Goal: Information Seeking & Learning: Learn about a topic

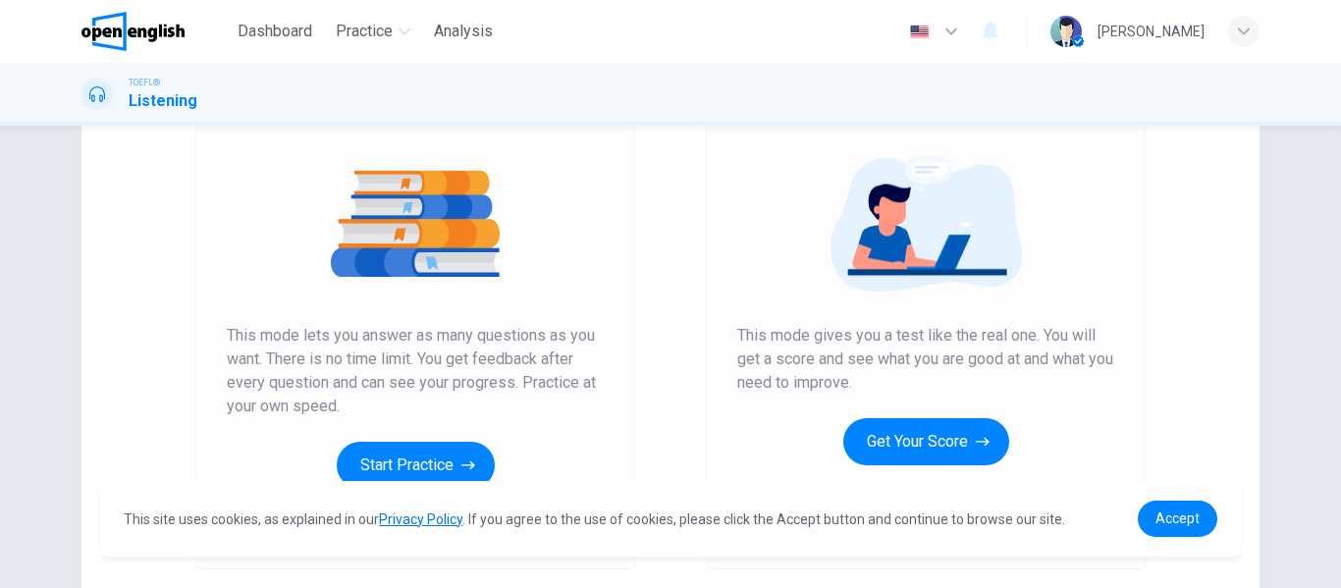
scroll to position [201, 0]
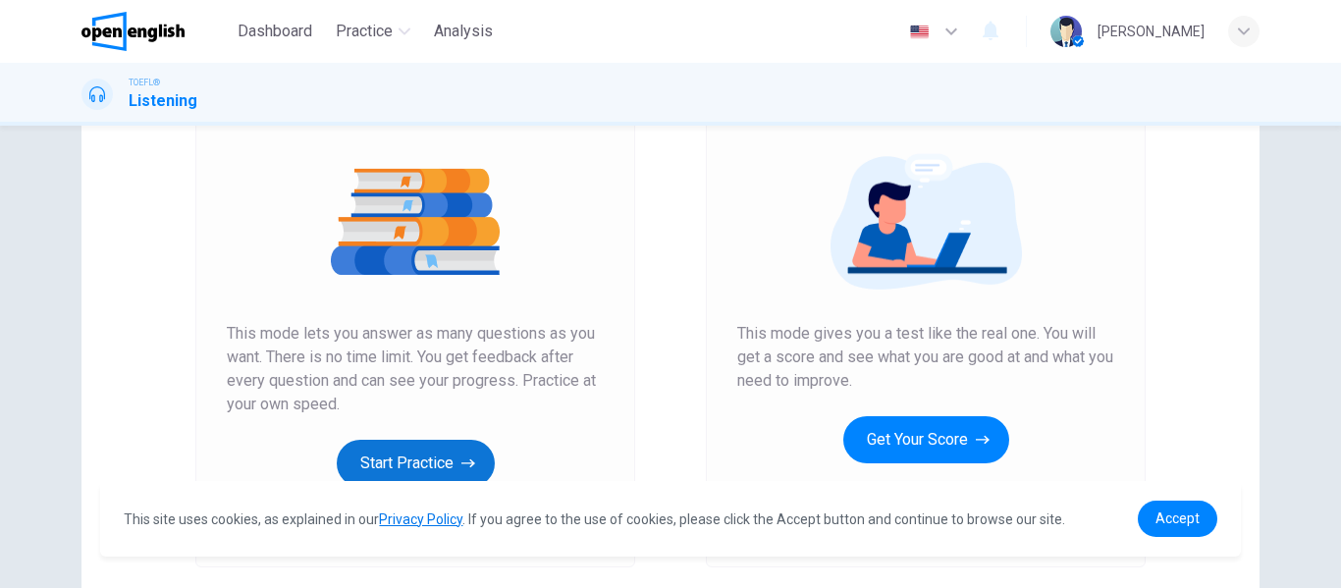
click at [409, 466] on button "Start Practice" at bounding box center [416, 463] width 158 height 47
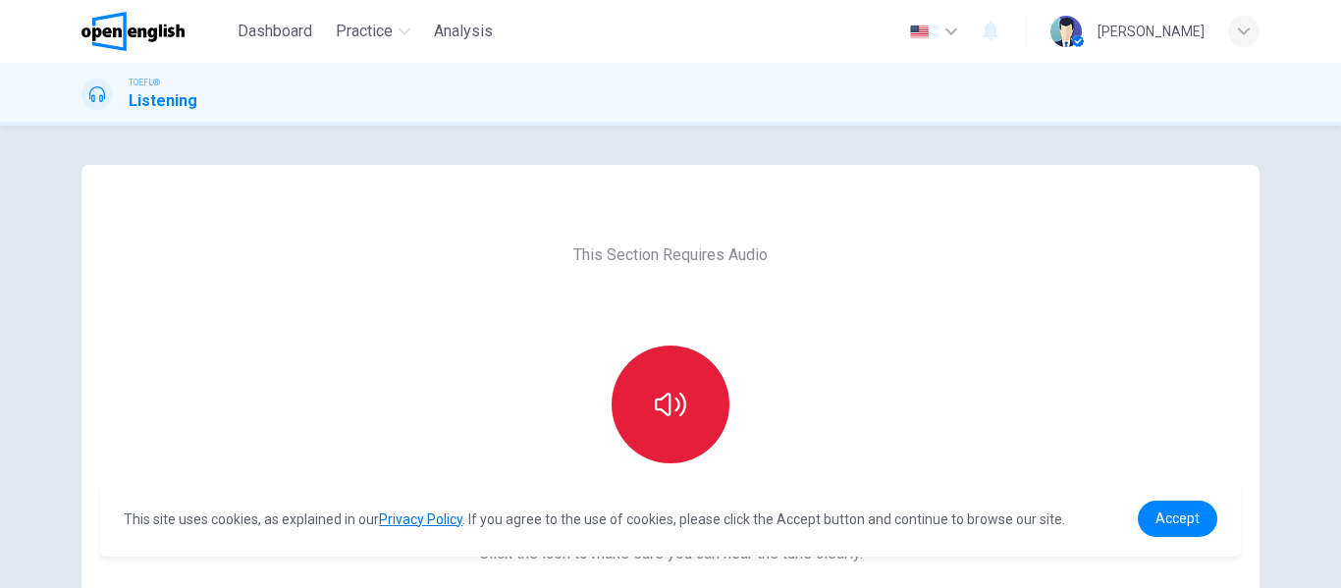
click at [658, 409] on icon "button" at bounding box center [670, 404] width 31 height 31
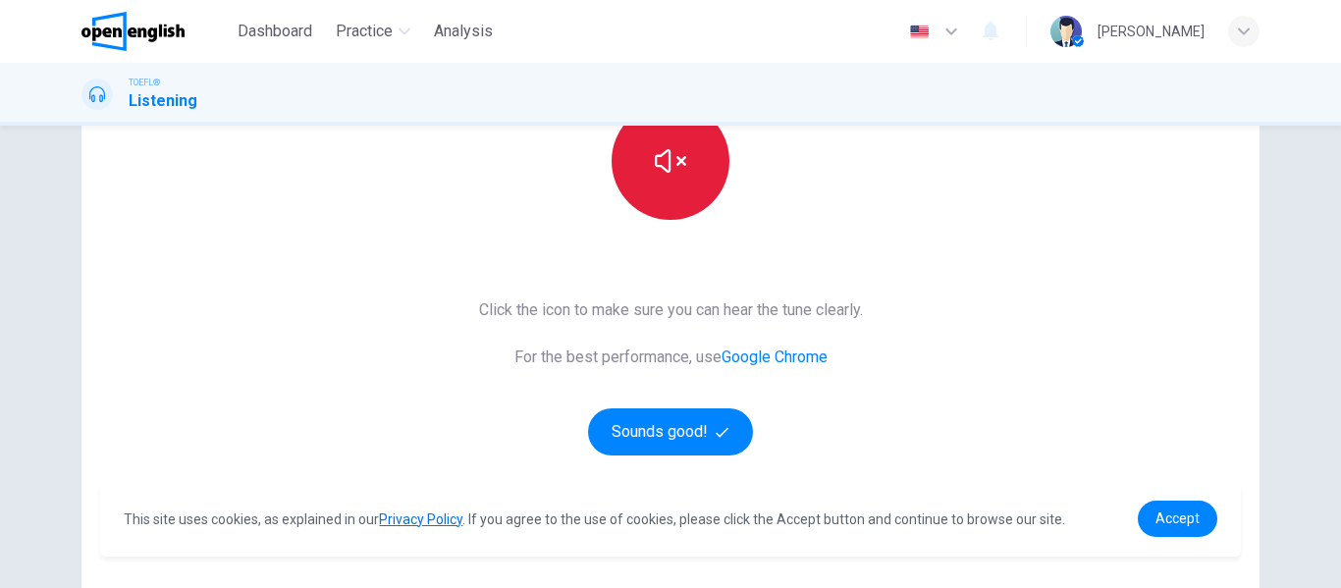
scroll to position [252, 0]
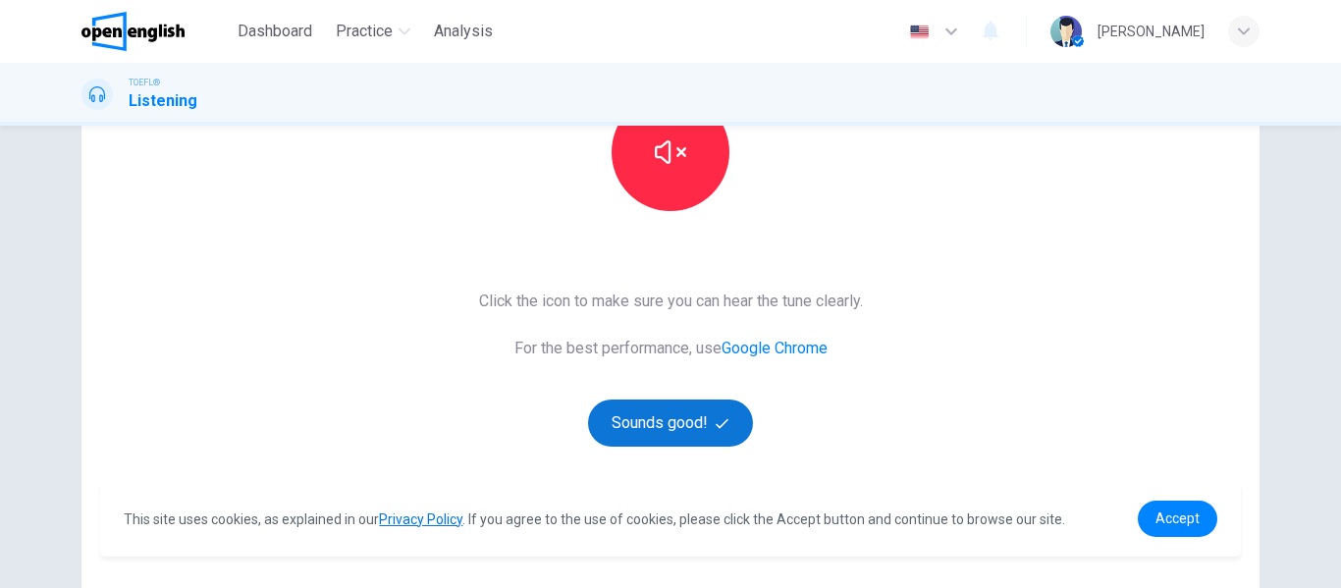
click at [666, 427] on button "Sounds good!" at bounding box center [670, 422] width 165 height 47
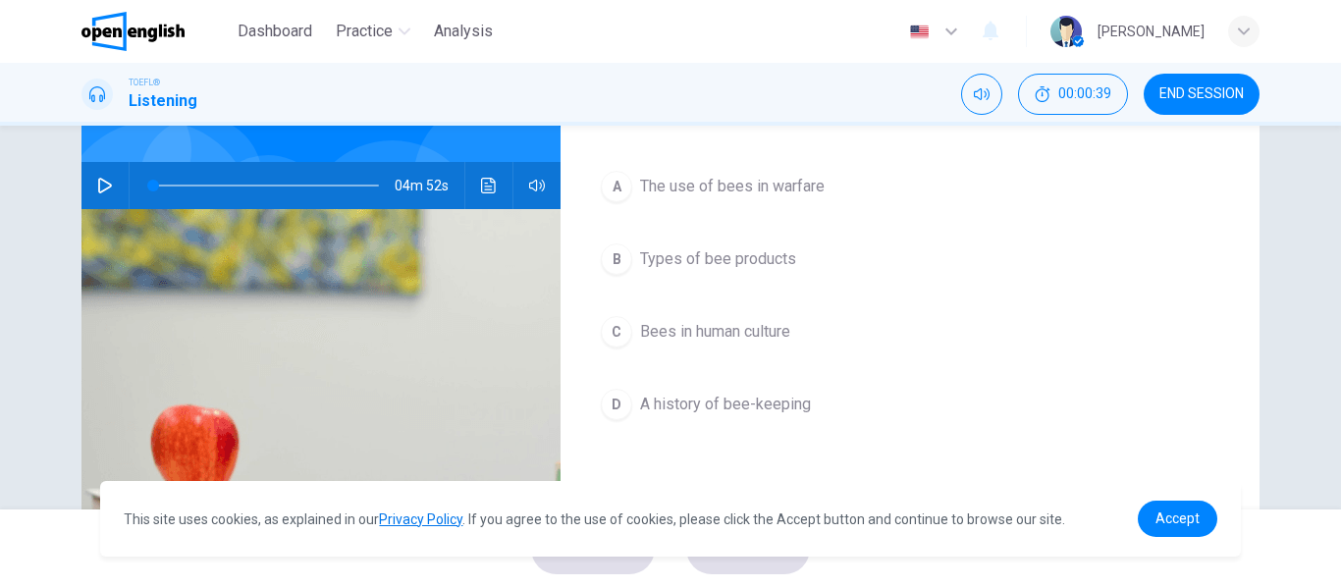
scroll to position [133, 0]
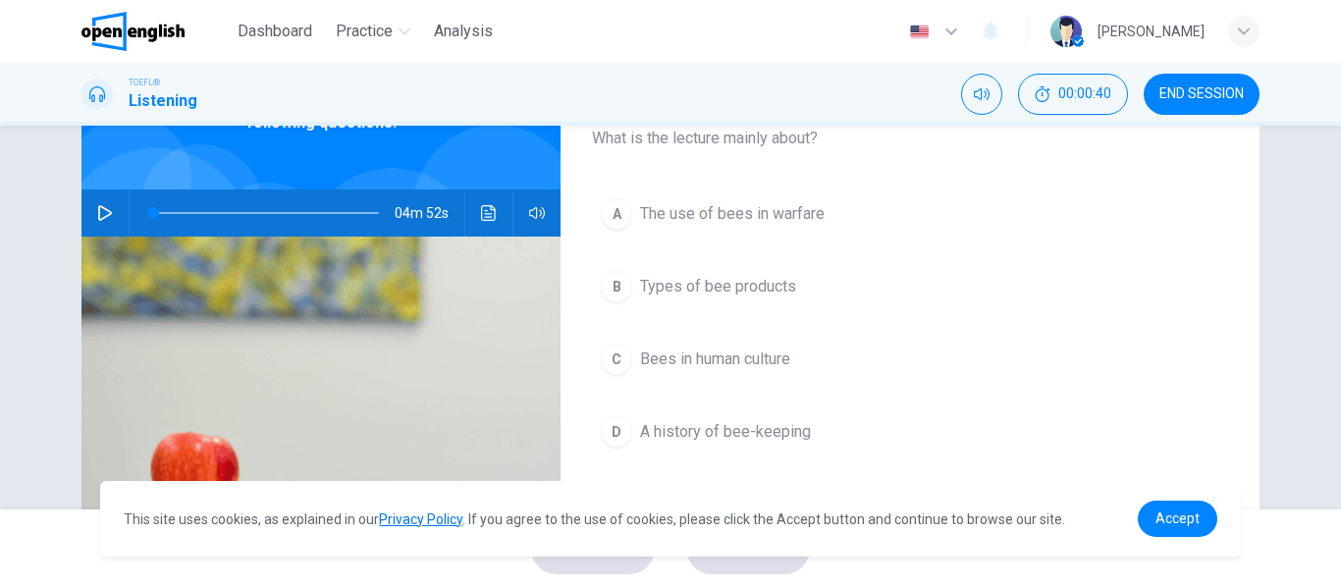
click at [103, 215] on icon "button" at bounding box center [105, 213] width 14 height 16
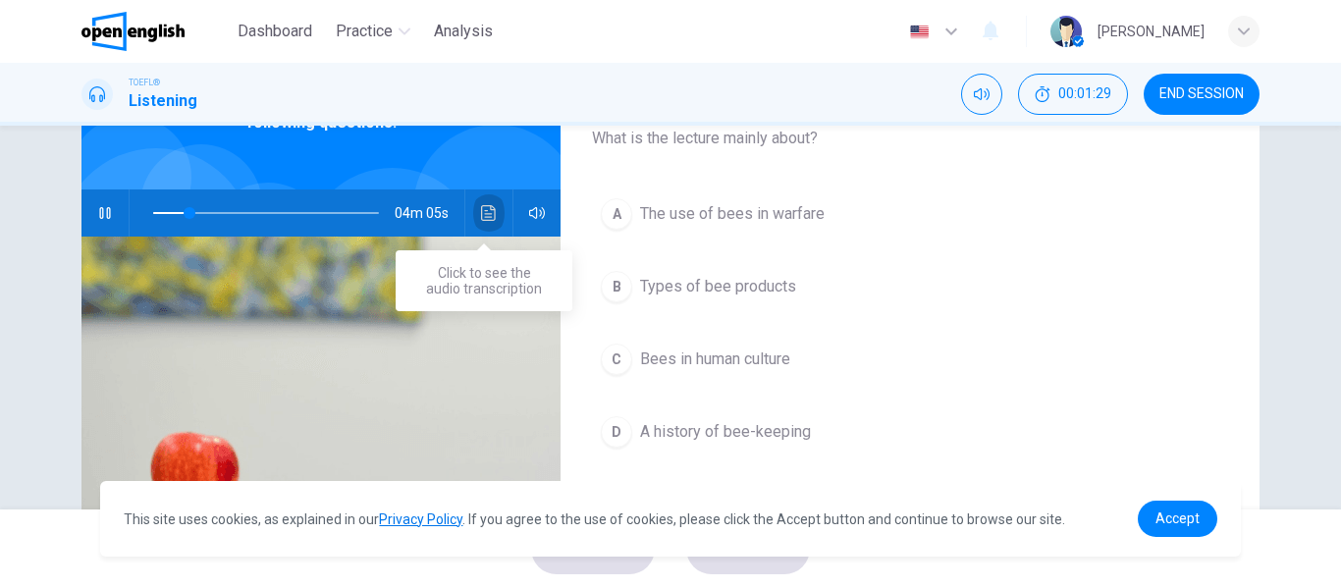
click at [481, 204] on button "Click to see the audio transcription" at bounding box center [488, 212] width 31 height 47
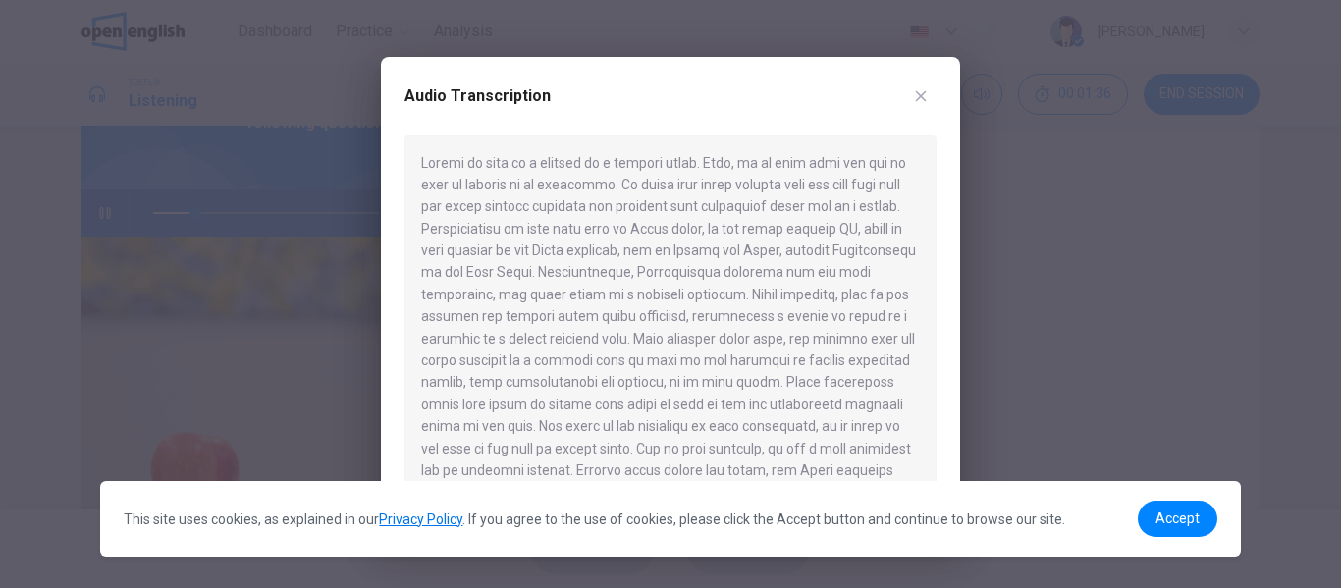
click at [923, 99] on icon "button" at bounding box center [921, 96] width 16 height 16
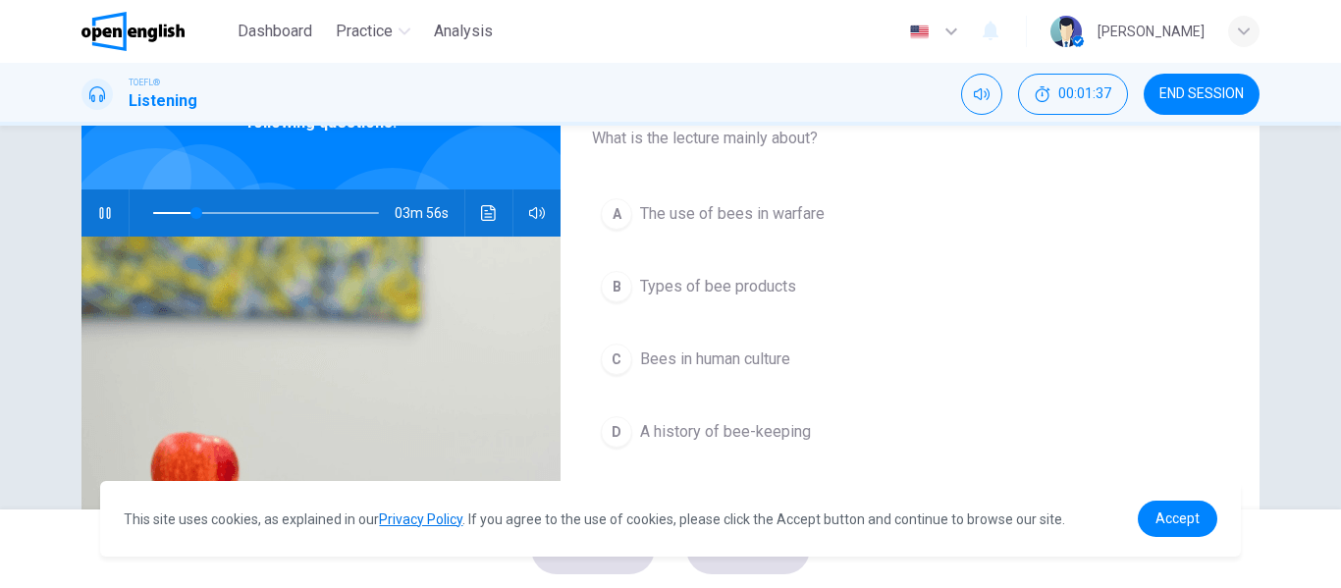
click at [153, 213] on span at bounding box center [266, 212] width 226 height 27
click at [490, 212] on icon "Click to see the audio transcription" at bounding box center [488, 213] width 15 height 16
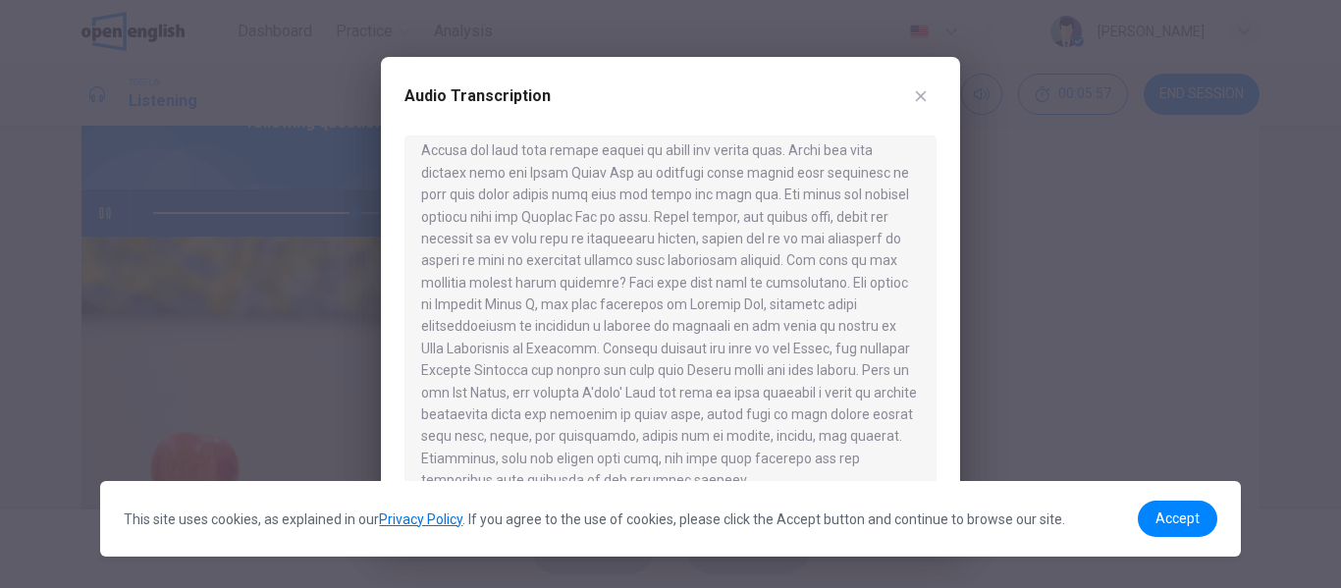
scroll to position [869, 0]
click at [1175, 506] on link "Accept" at bounding box center [1178, 519] width 80 height 36
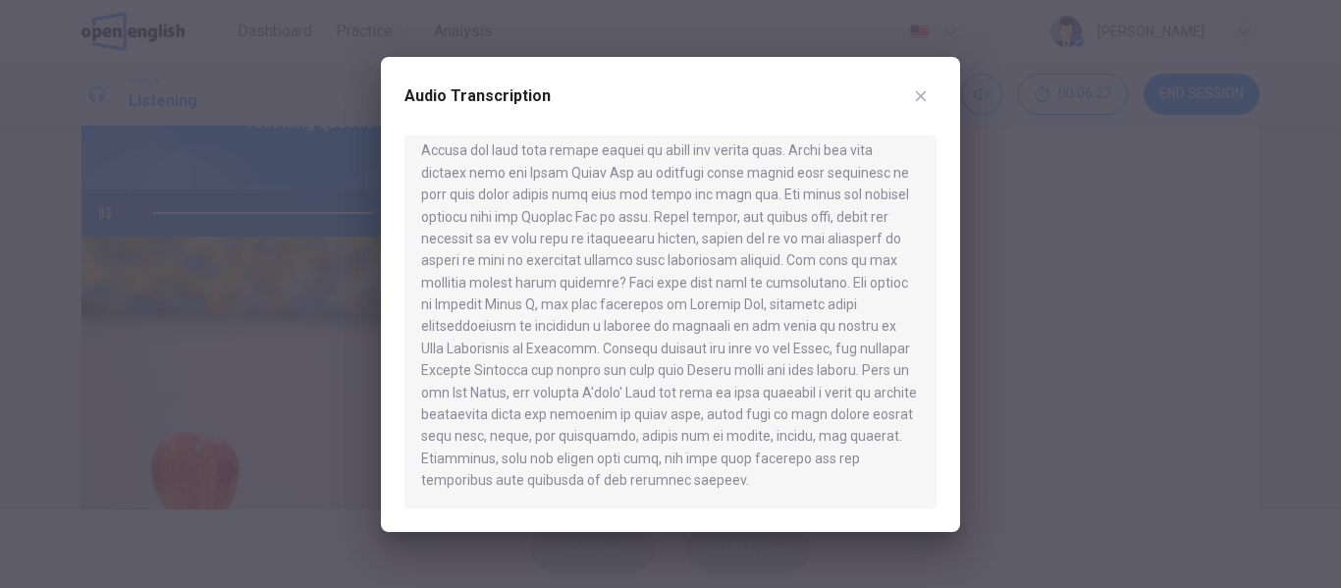
type input "*"
click at [923, 97] on icon "button" at bounding box center [921, 95] width 11 height 11
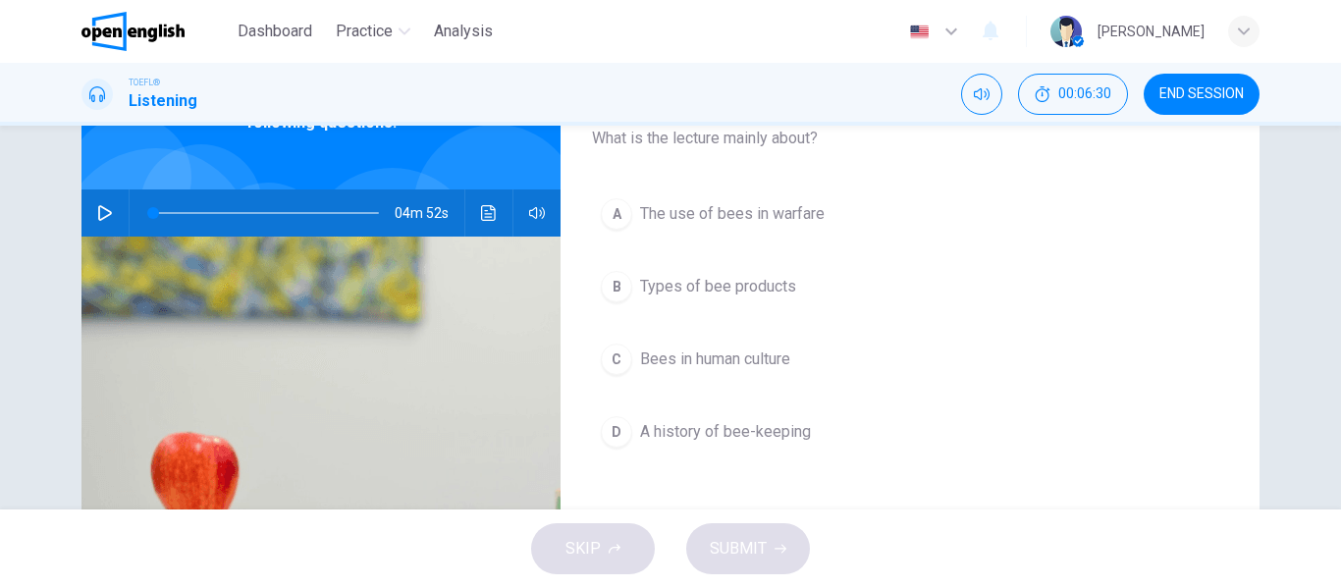
click at [785, 223] on span "The use of bees in warfare" at bounding box center [732, 214] width 185 height 24
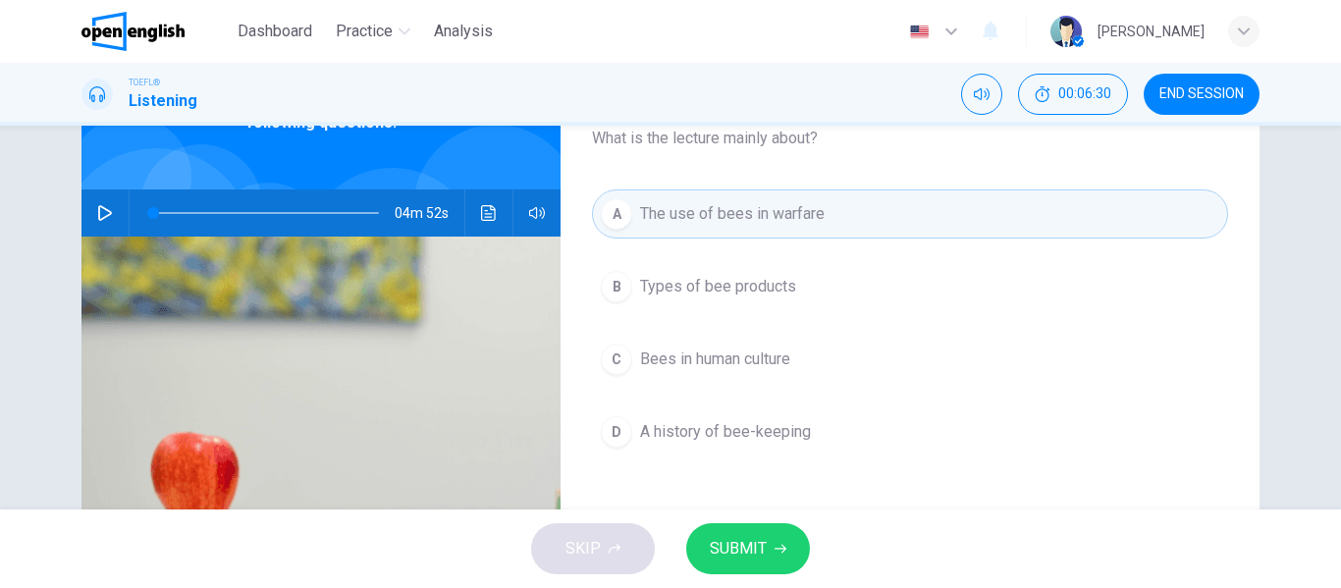
click at [753, 554] on span "SUBMIT" at bounding box center [738, 548] width 57 height 27
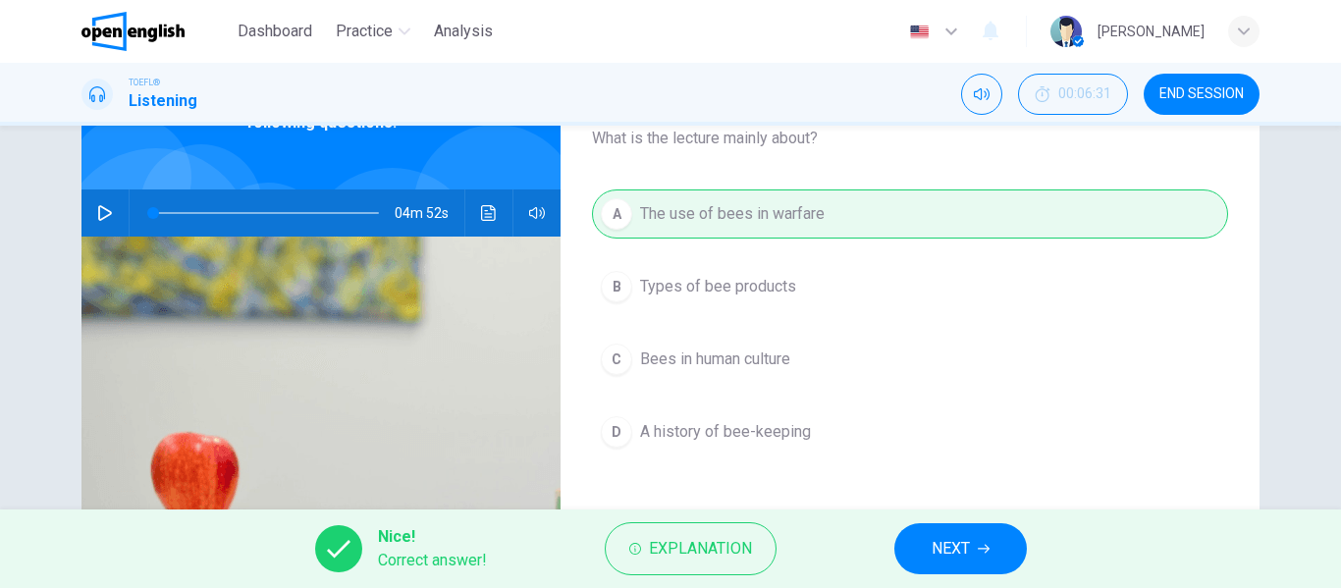
click at [954, 556] on span "NEXT" at bounding box center [950, 548] width 38 height 27
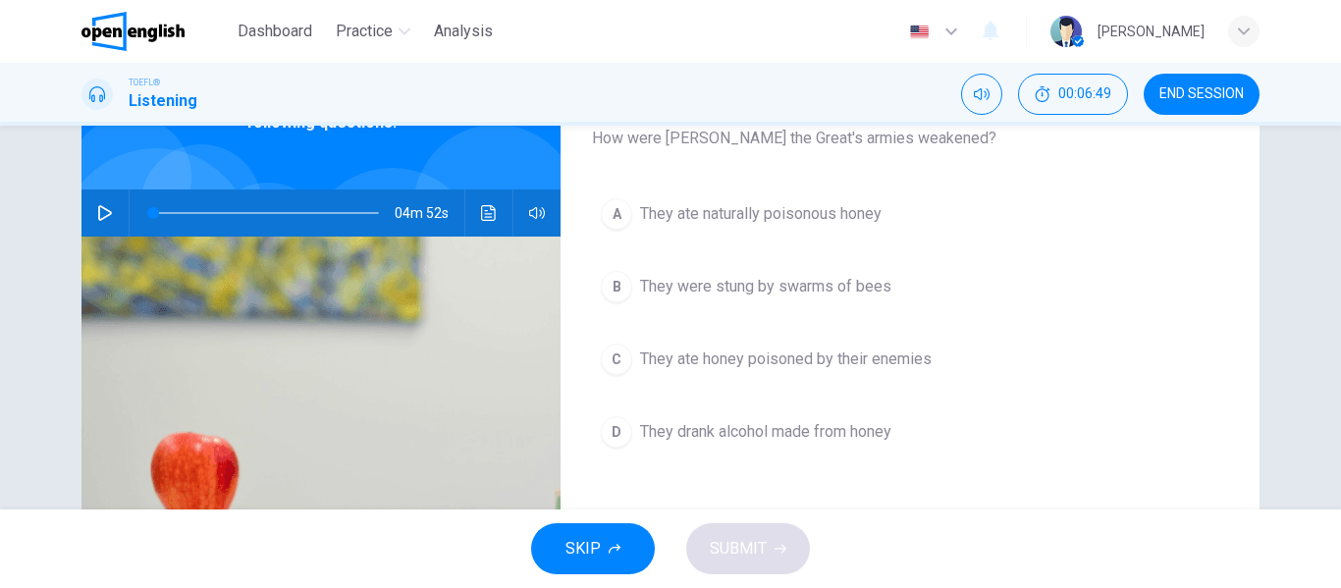
click at [849, 285] on span "They were stung by swarms of bees" at bounding box center [765, 287] width 251 height 24
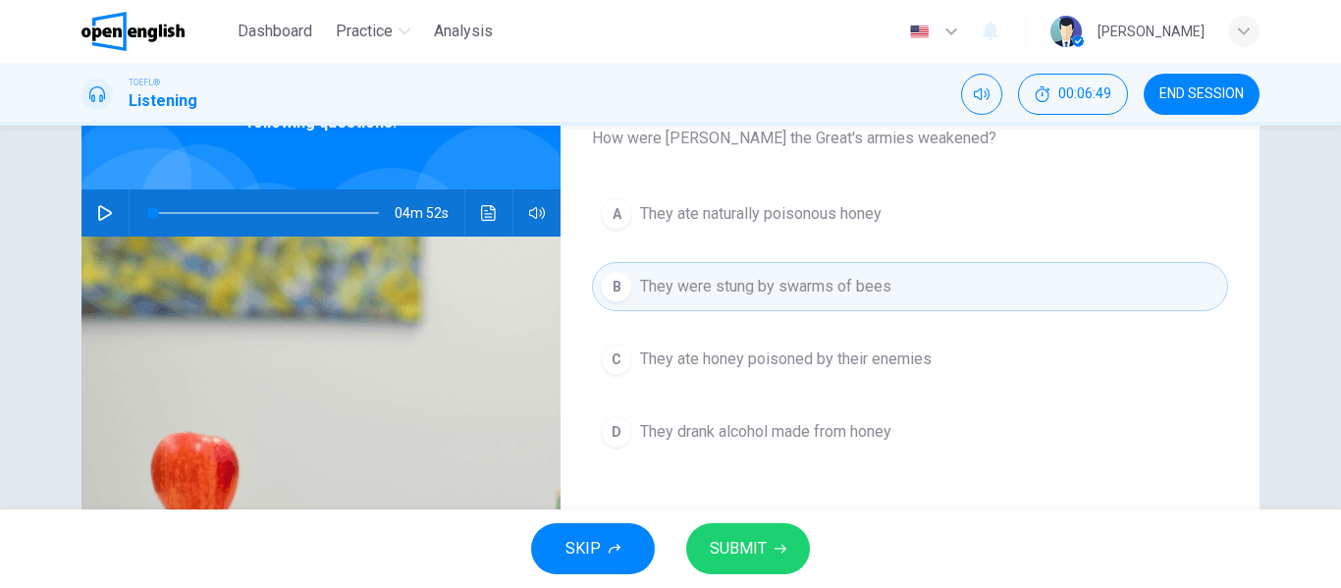
click at [780, 541] on button "SUBMIT" at bounding box center [748, 548] width 124 height 51
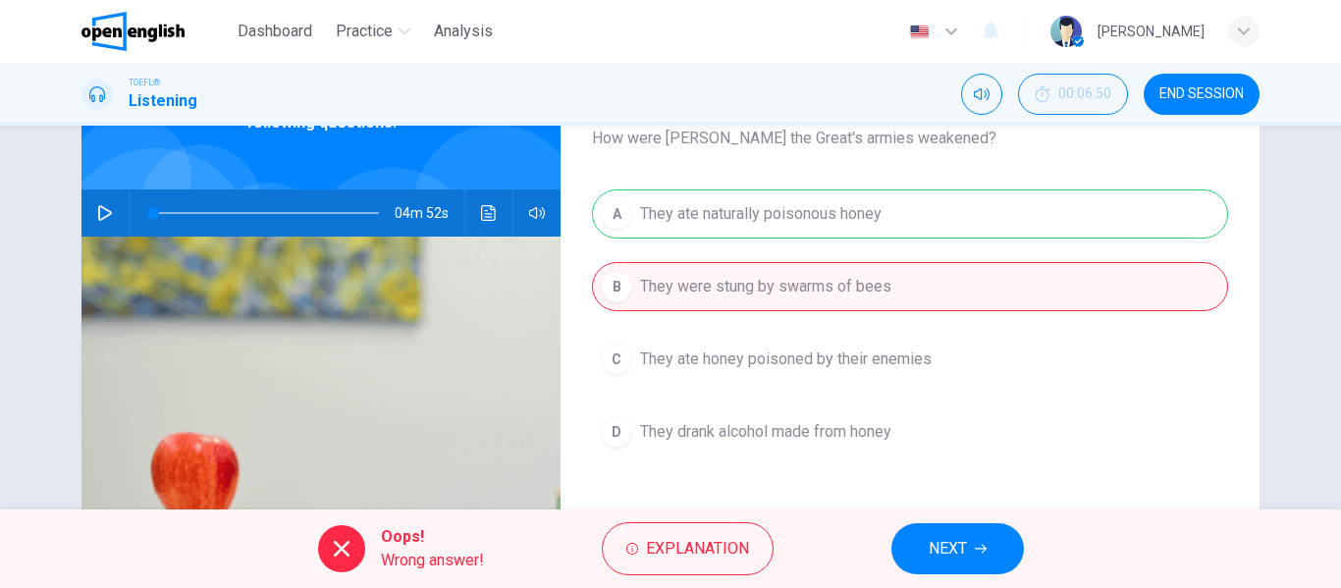
click at [971, 553] on button "NEXT" at bounding box center [957, 548] width 133 height 51
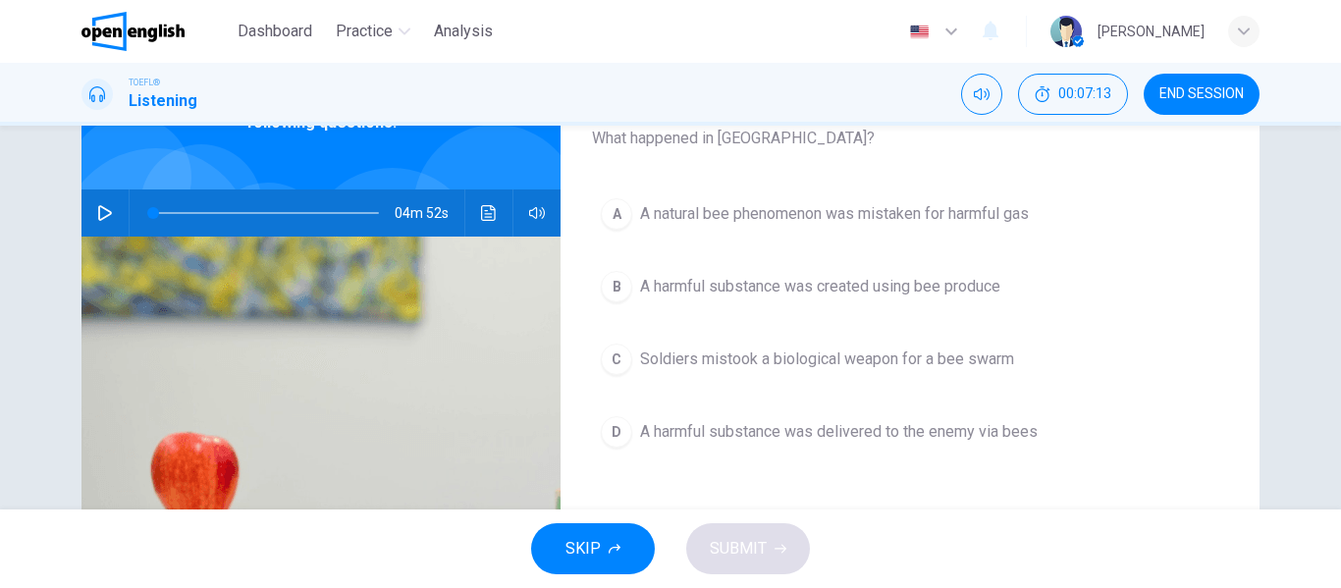
click at [932, 297] on span "A harmful substance was created using bee produce" at bounding box center [820, 287] width 360 height 24
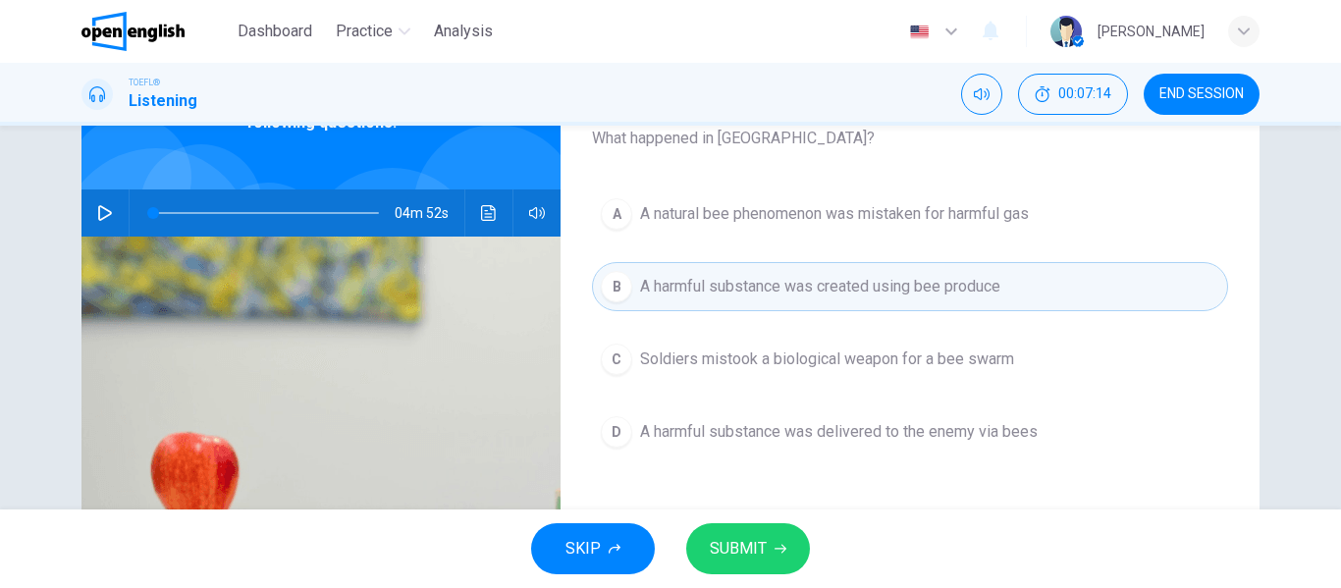
click at [787, 557] on button "SUBMIT" at bounding box center [748, 548] width 124 height 51
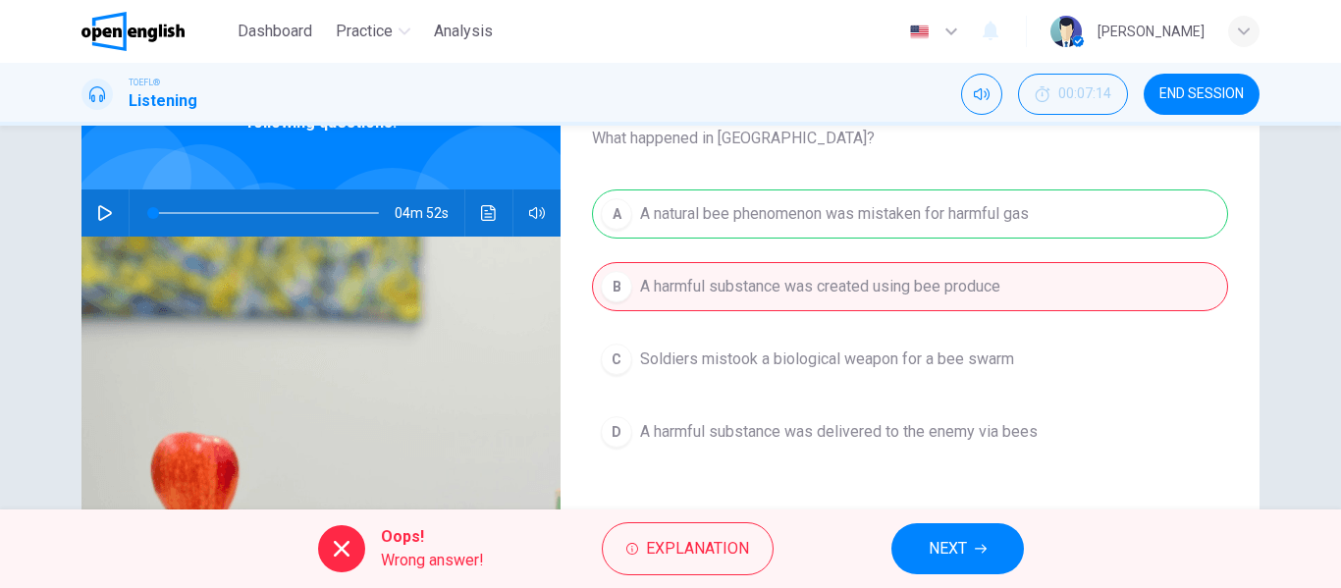
click at [982, 556] on button "NEXT" at bounding box center [957, 548] width 133 height 51
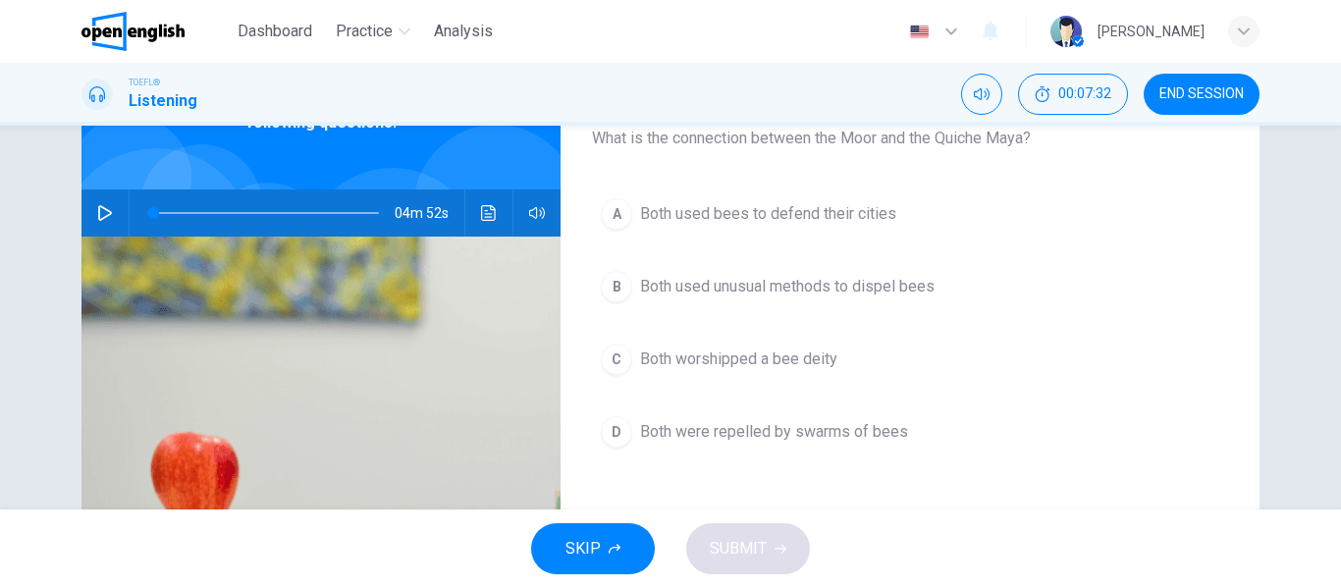
click at [846, 233] on button "A Both used bees to defend their cities" at bounding box center [910, 213] width 636 height 49
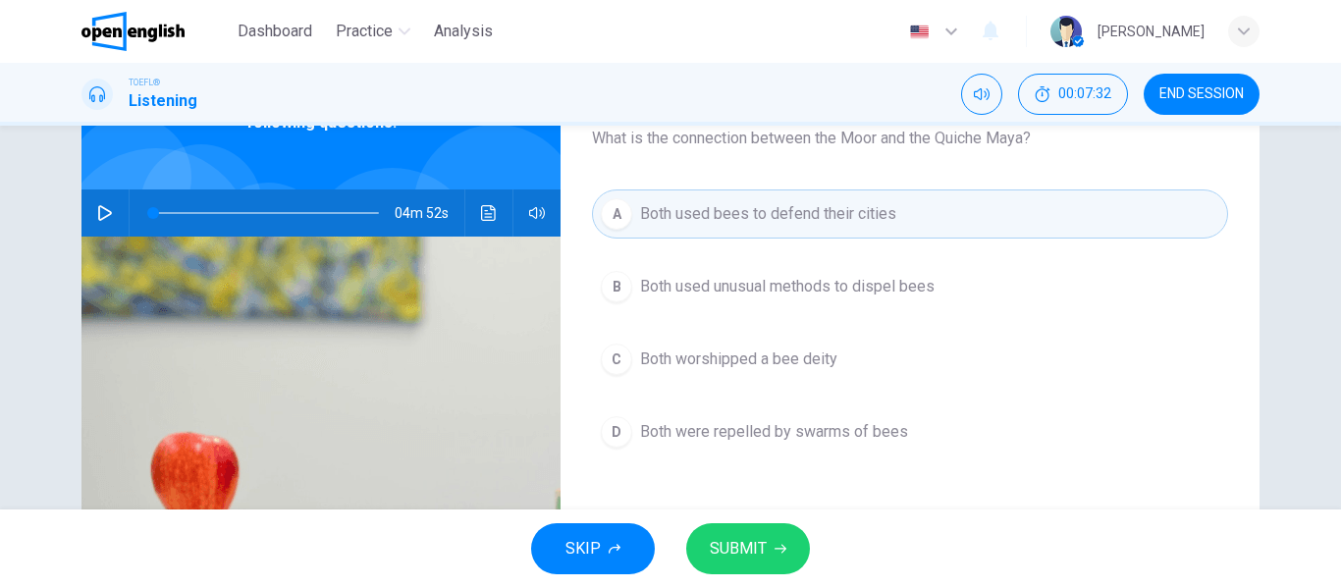
click at [763, 550] on span "SUBMIT" at bounding box center [738, 548] width 57 height 27
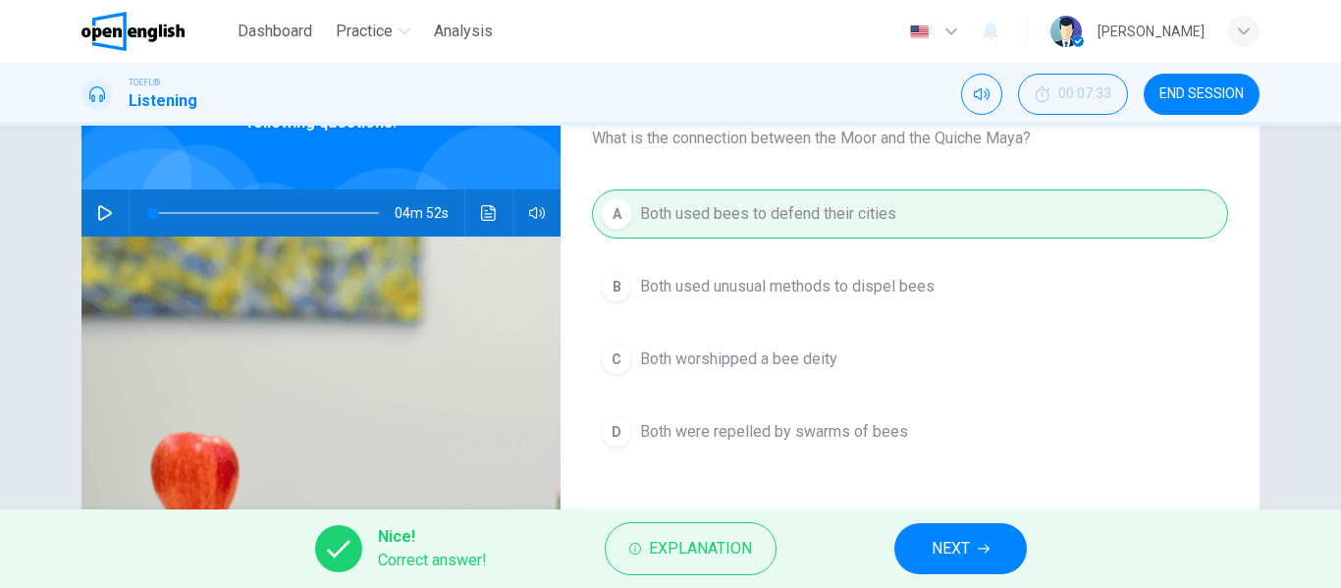
click at [963, 556] on span "NEXT" at bounding box center [950, 548] width 38 height 27
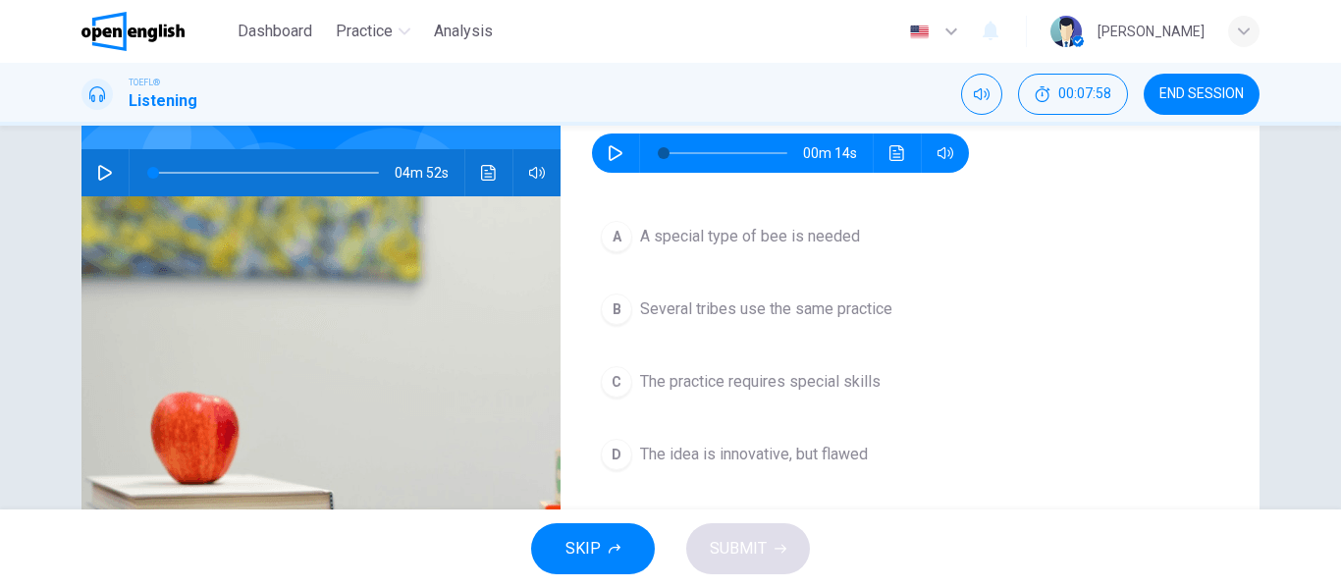
scroll to position [165, 0]
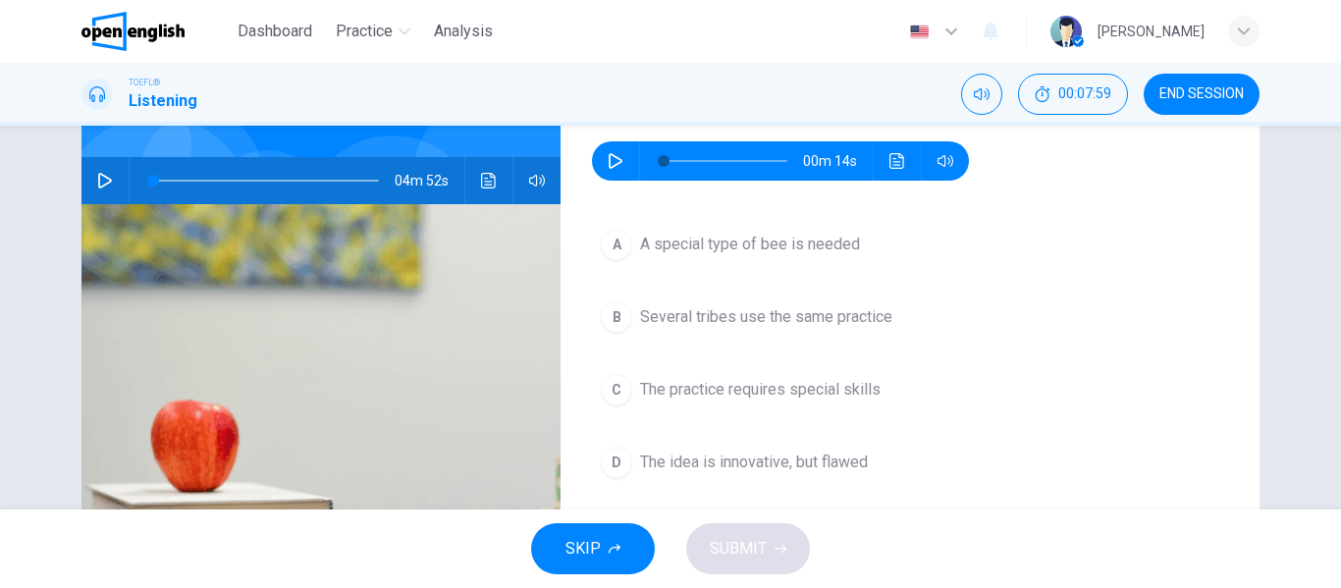
click at [600, 152] on button "button" at bounding box center [615, 160] width 31 height 39
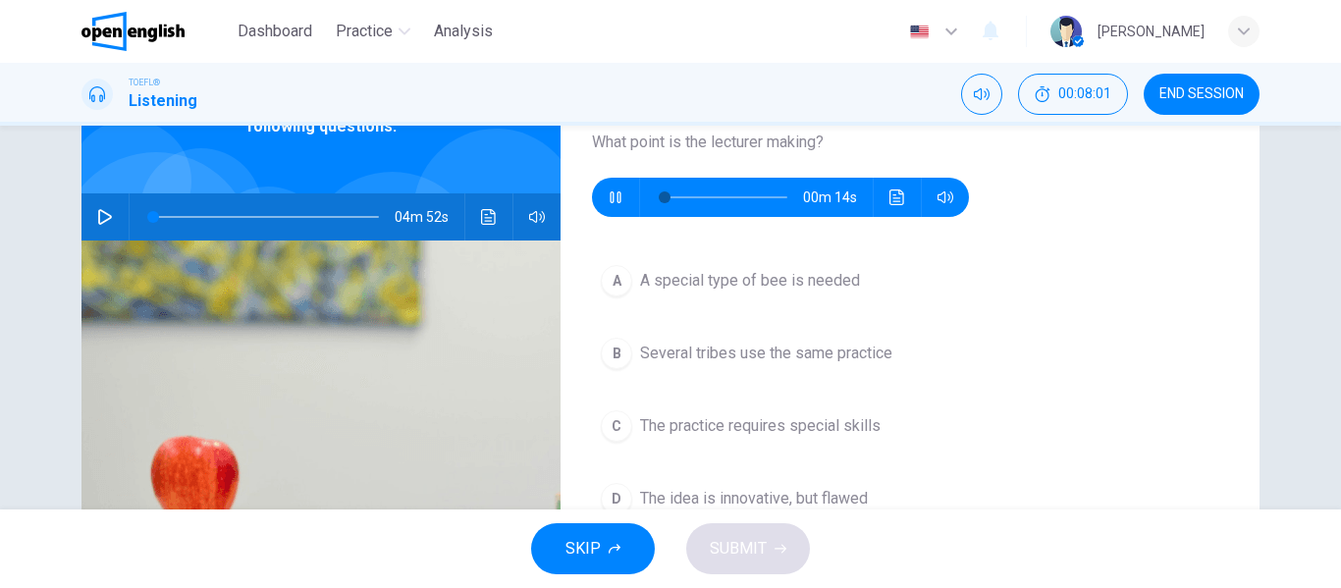
scroll to position [116, 0]
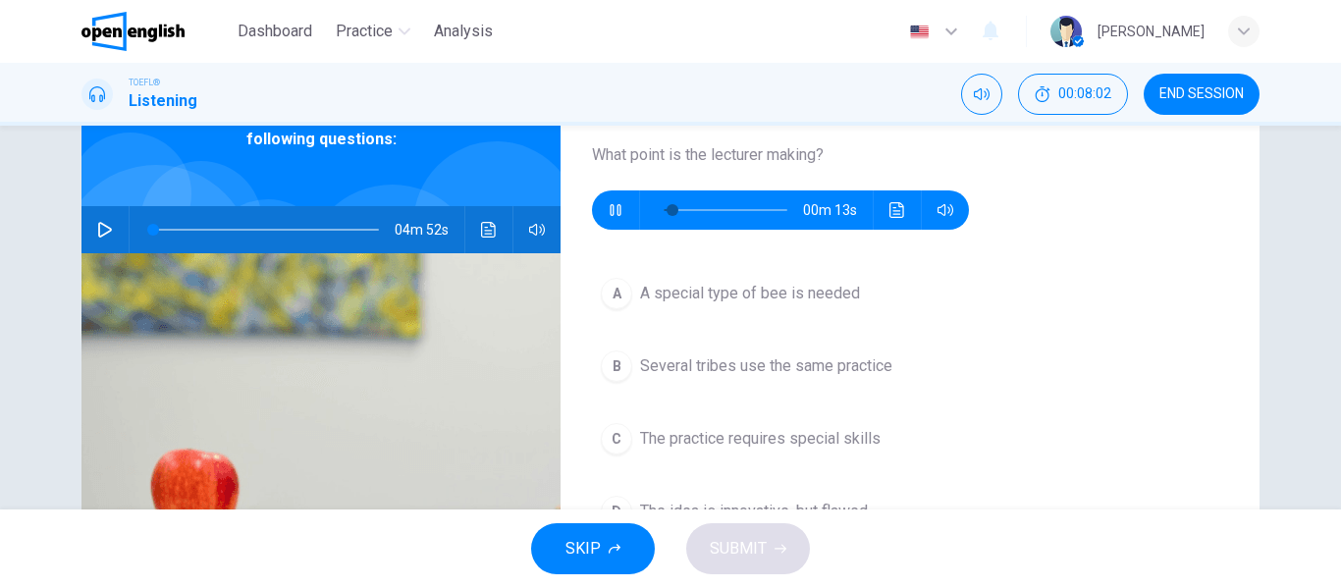
click at [610, 215] on icon "button" at bounding box center [615, 210] width 11 height 12
click at [600, 221] on button "button" at bounding box center [615, 209] width 31 height 39
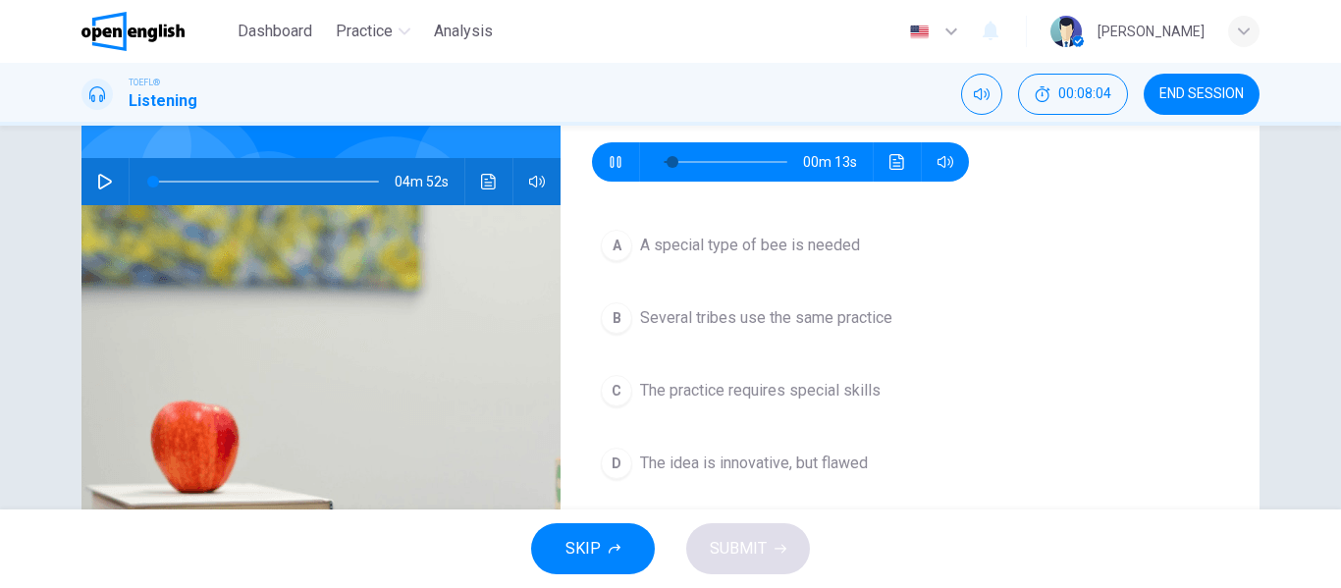
scroll to position [165, 0]
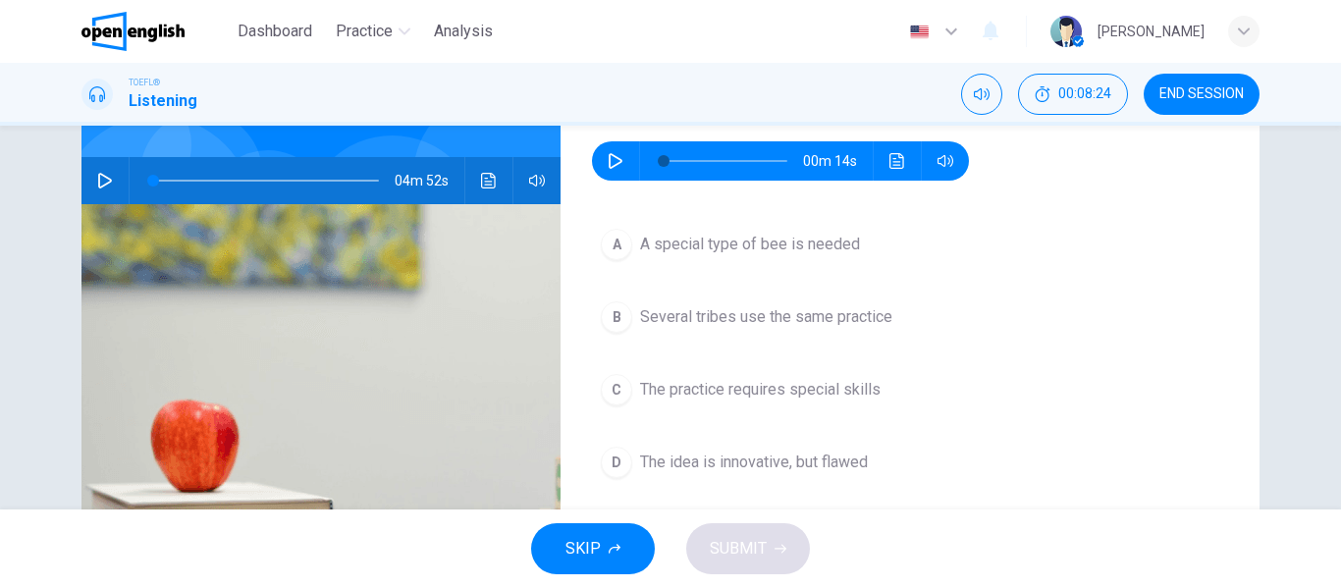
click at [611, 159] on icon "button" at bounding box center [616, 161] width 16 height 16
type input "*"
click at [815, 387] on span "The practice requires special skills" at bounding box center [760, 390] width 240 height 24
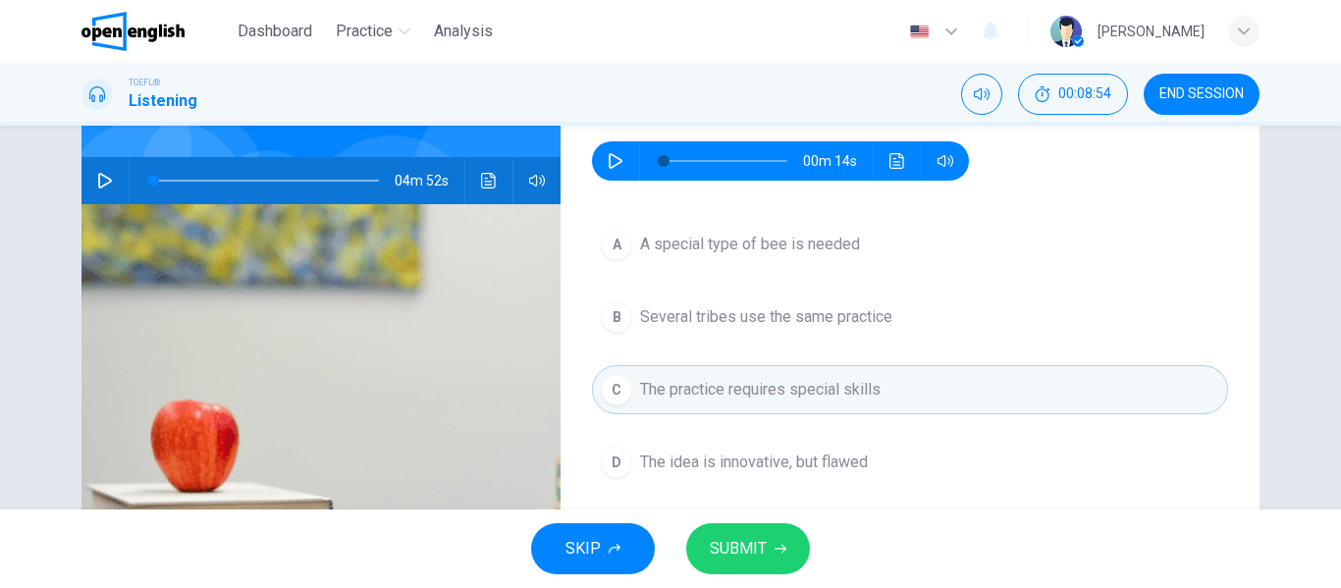
click at [764, 550] on span "SUBMIT" at bounding box center [738, 548] width 57 height 27
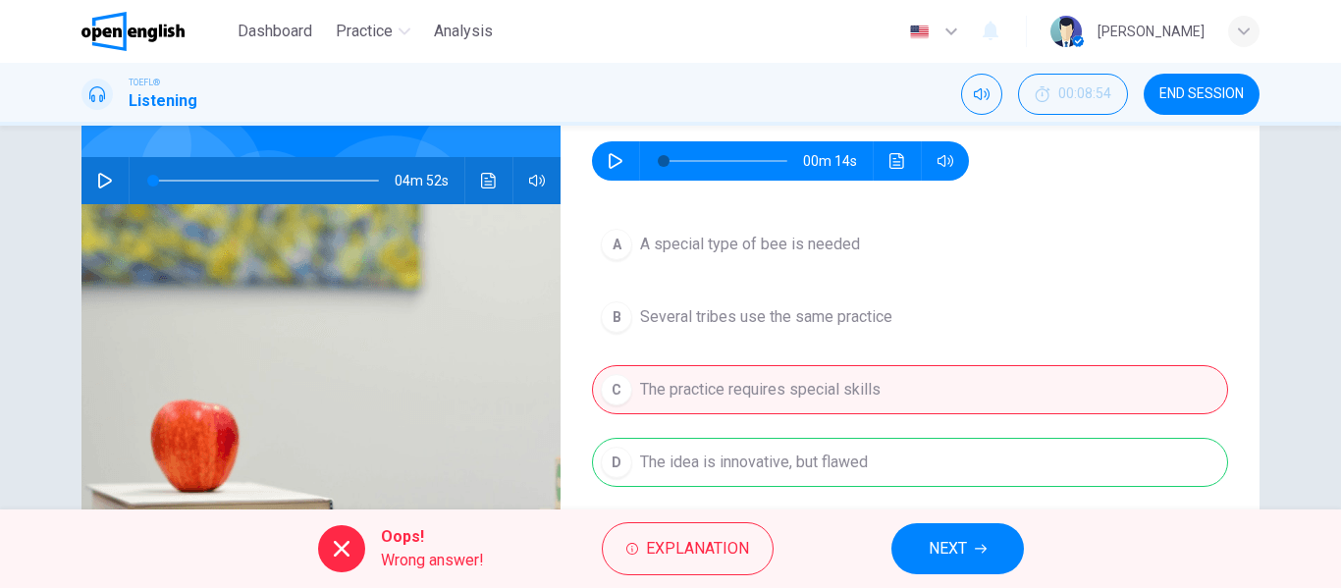
click at [945, 547] on span "NEXT" at bounding box center [948, 548] width 38 height 27
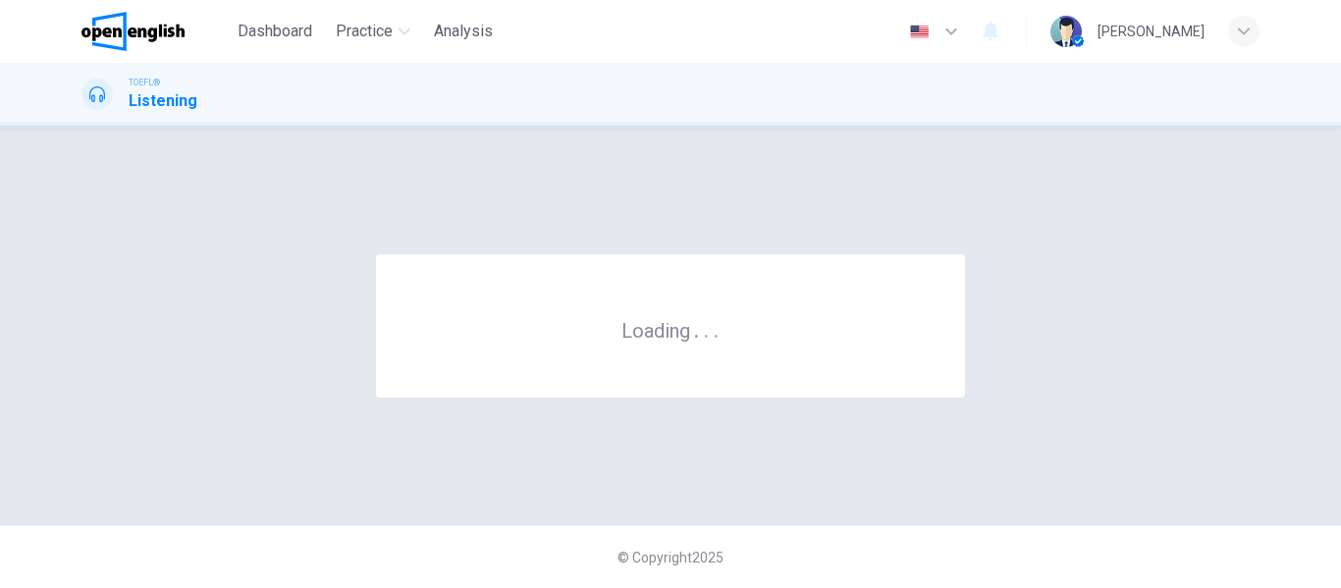
scroll to position [0, 0]
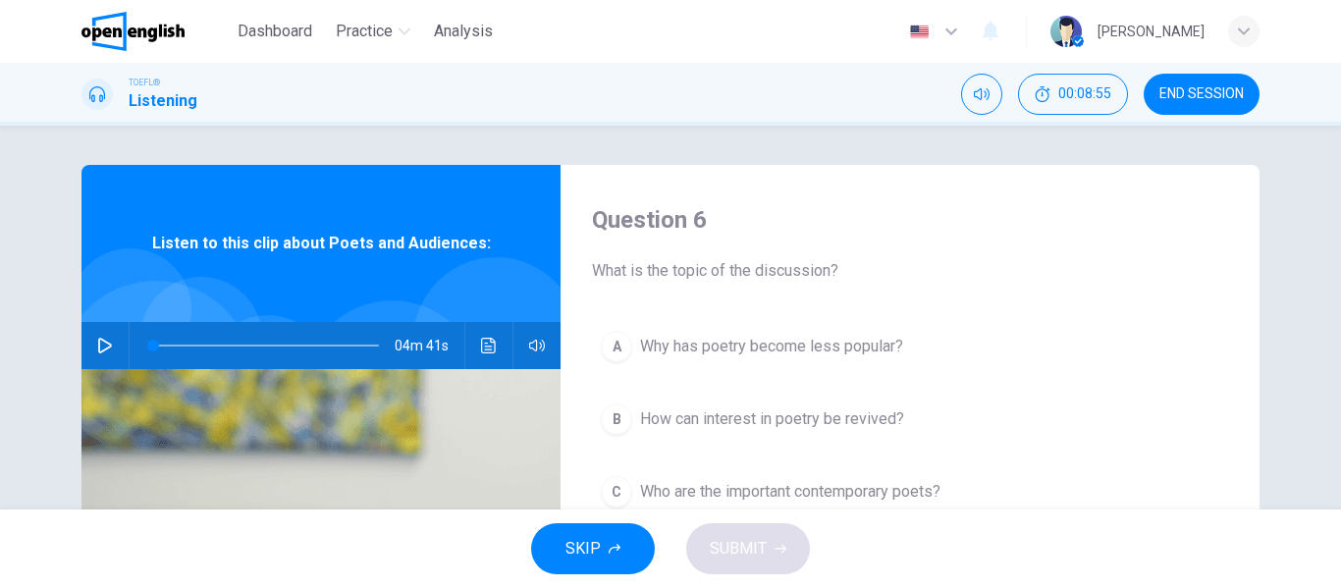
click at [1198, 100] on span "END SESSION" at bounding box center [1201, 94] width 84 height 16
